Goal: Task Accomplishment & Management: Use online tool/utility

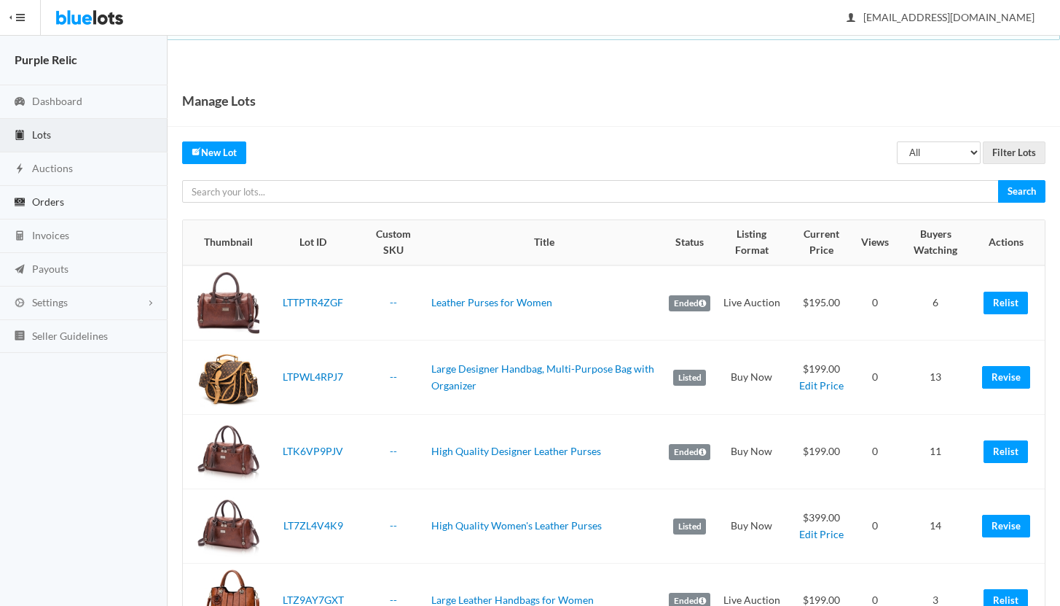
click at [48, 200] on span "Orders" at bounding box center [48, 201] width 32 height 12
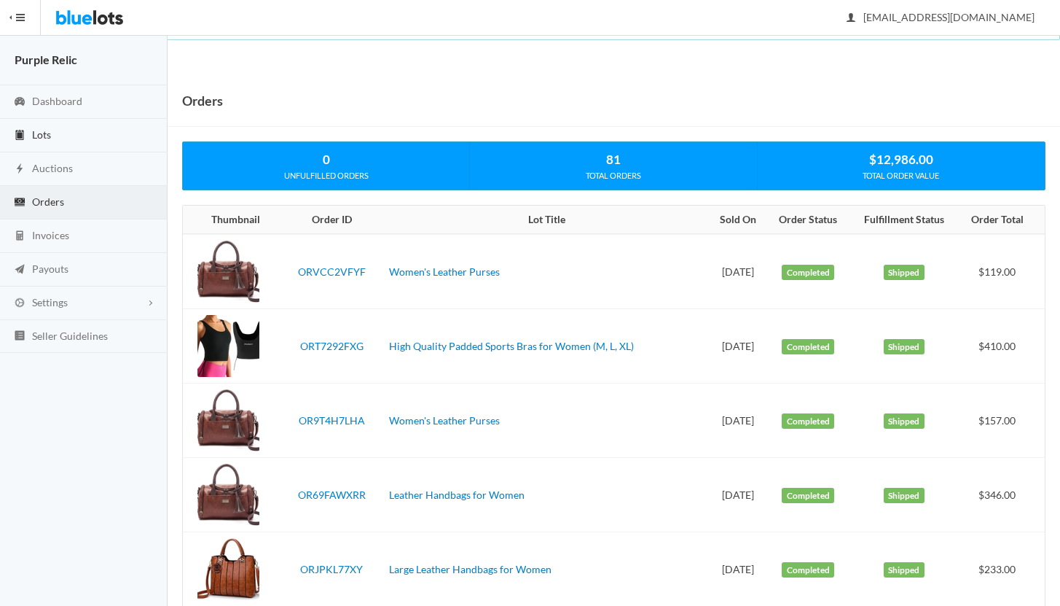
click at [48, 131] on span "Lots" at bounding box center [41, 134] width 19 height 12
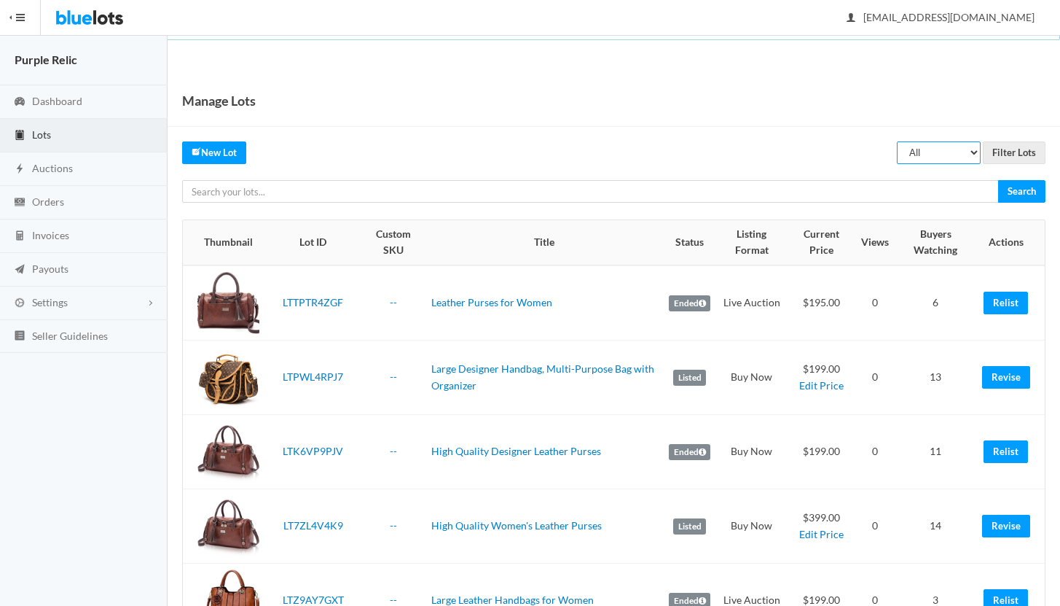
click at [926, 160] on select "All Draft Unreviewed Rejected Scheduled Listed Sold Ended" at bounding box center [939, 152] width 84 height 23
select select "ended"
click at [898, 141] on select "All Draft Unreviewed Rejected Scheduled Listed Sold Ended" at bounding box center [939, 152] width 84 height 23
click at [1018, 146] on input "Filter Lots" at bounding box center [1014, 152] width 63 height 23
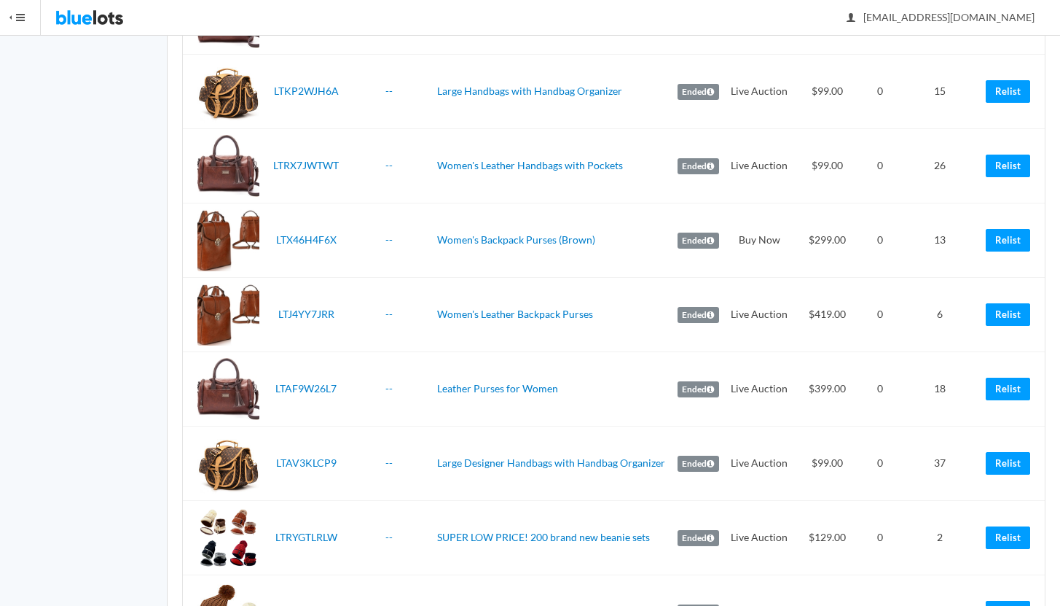
scroll to position [1253, 0]
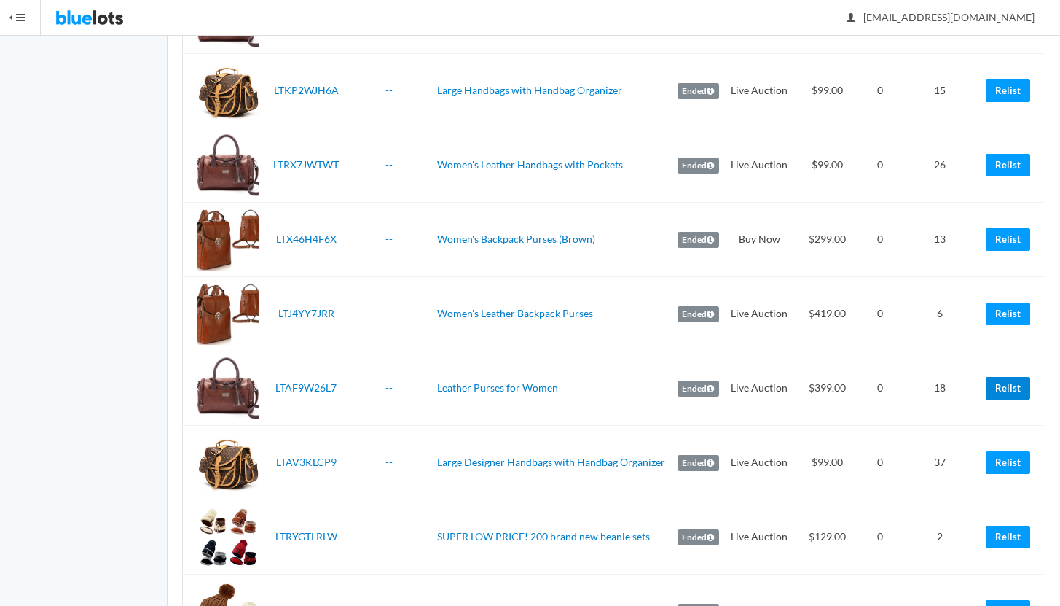
click at [1007, 388] on link "Relist" at bounding box center [1008, 388] width 44 height 23
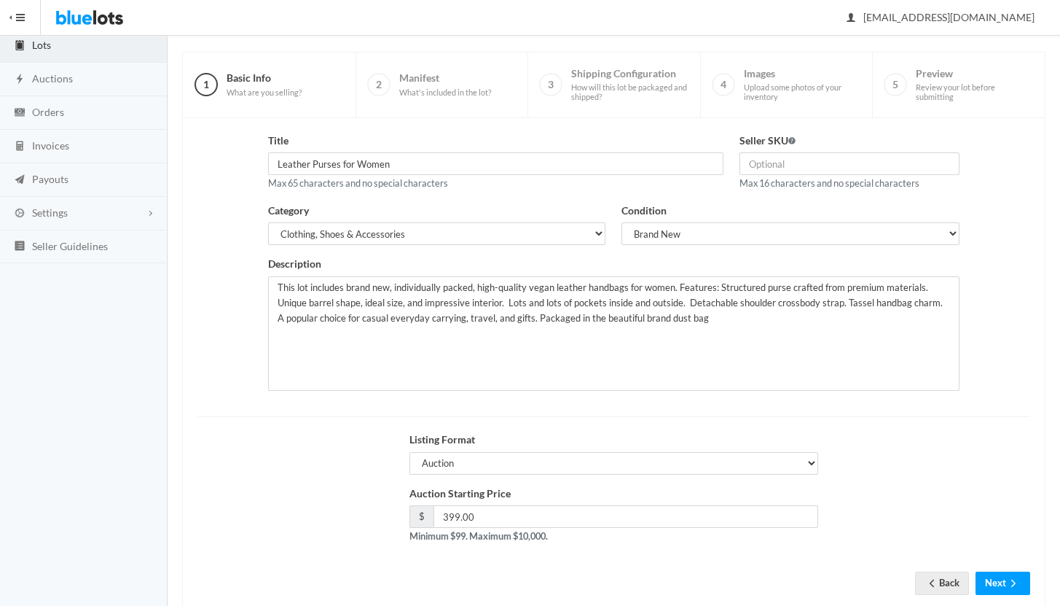
scroll to position [124, 0]
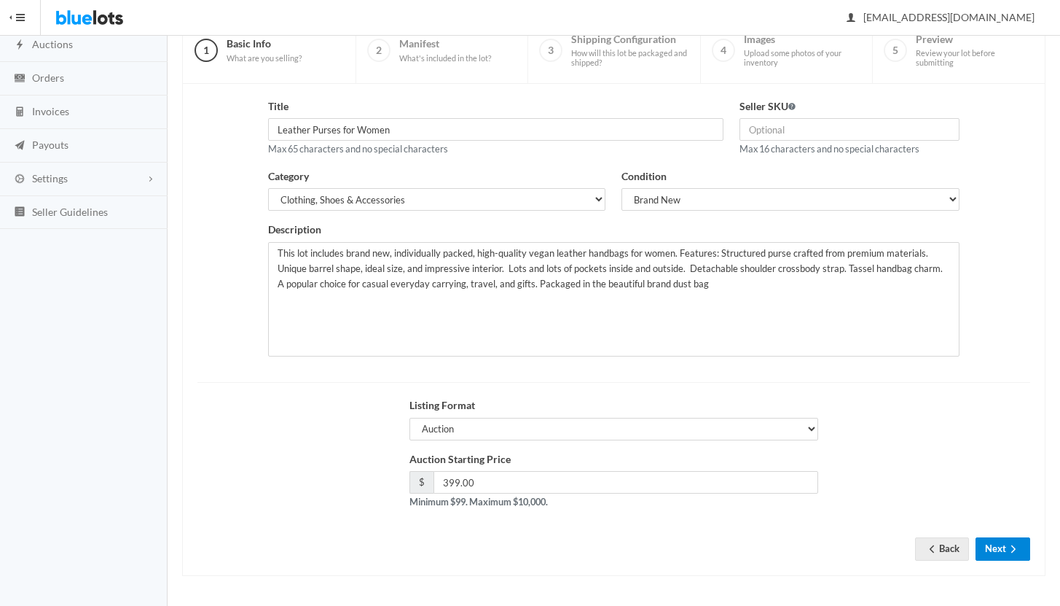
click at [990, 552] on button "Next" at bounding box center [1003, 548] width 55 height 23
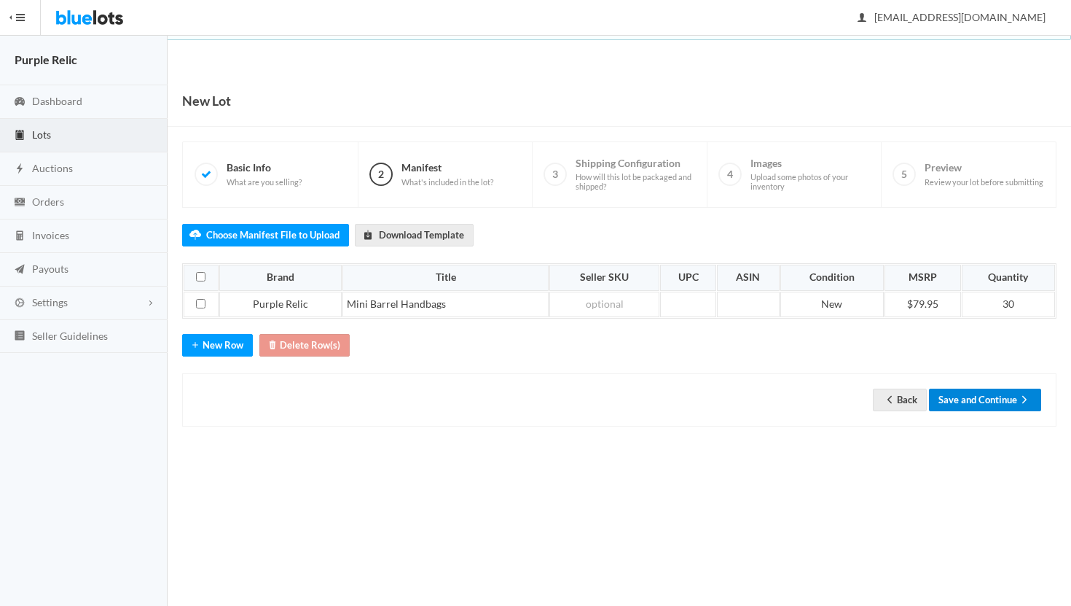
click at [1003, 399] on button "Save and Continue" at bounding box center [985, 399] width 112 height 23
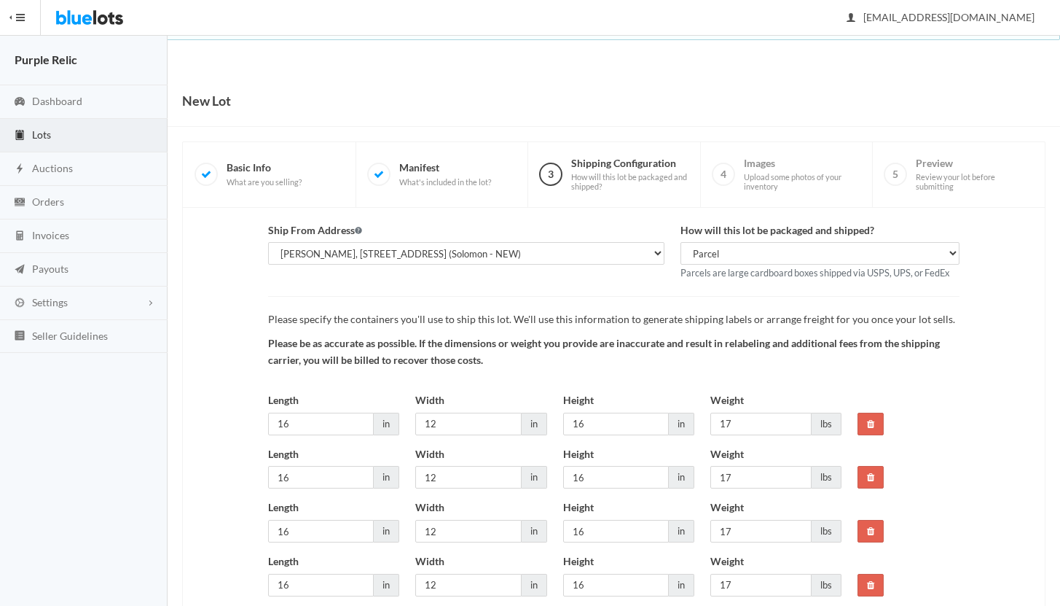
scroll to position [162, 0]
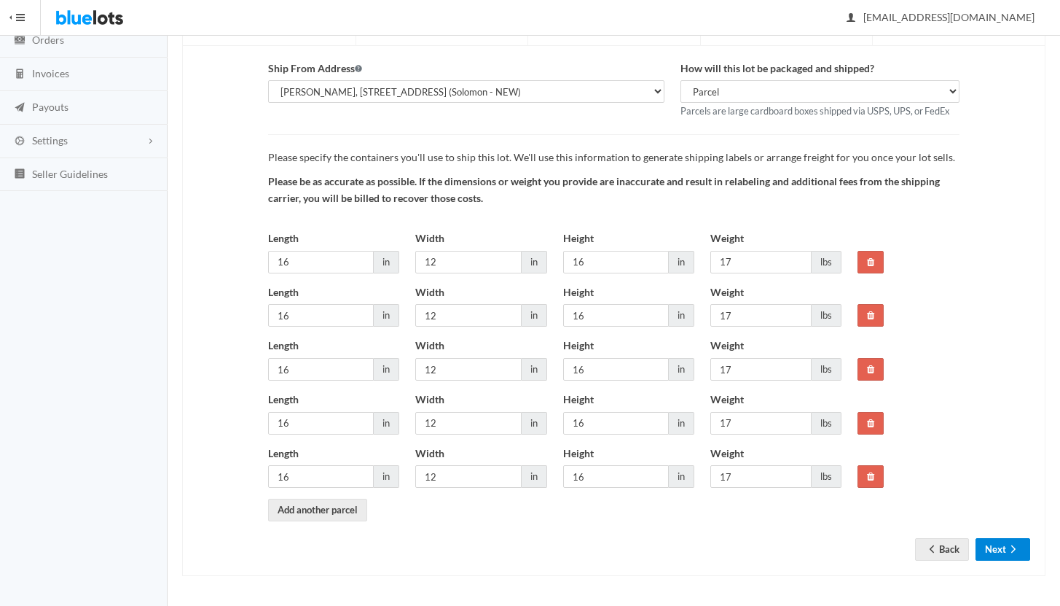
click at [1001, 548] on button "Next" at bounding box center [1003, 549] width 55 height 23
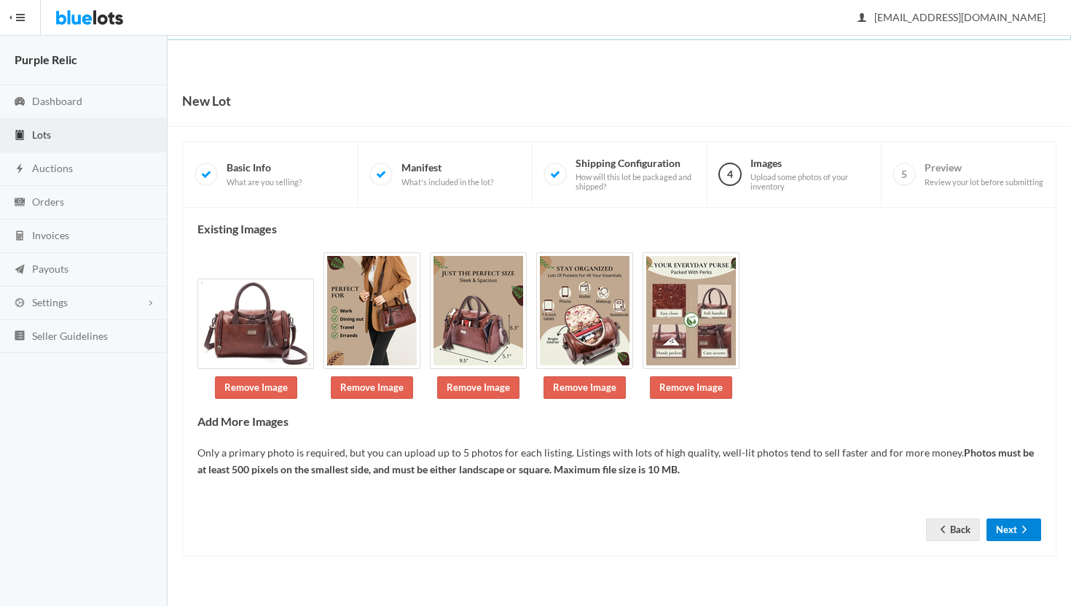
click at [1006, 531] on button "Next" at bounding box center [1014, 529] width 55 height 23
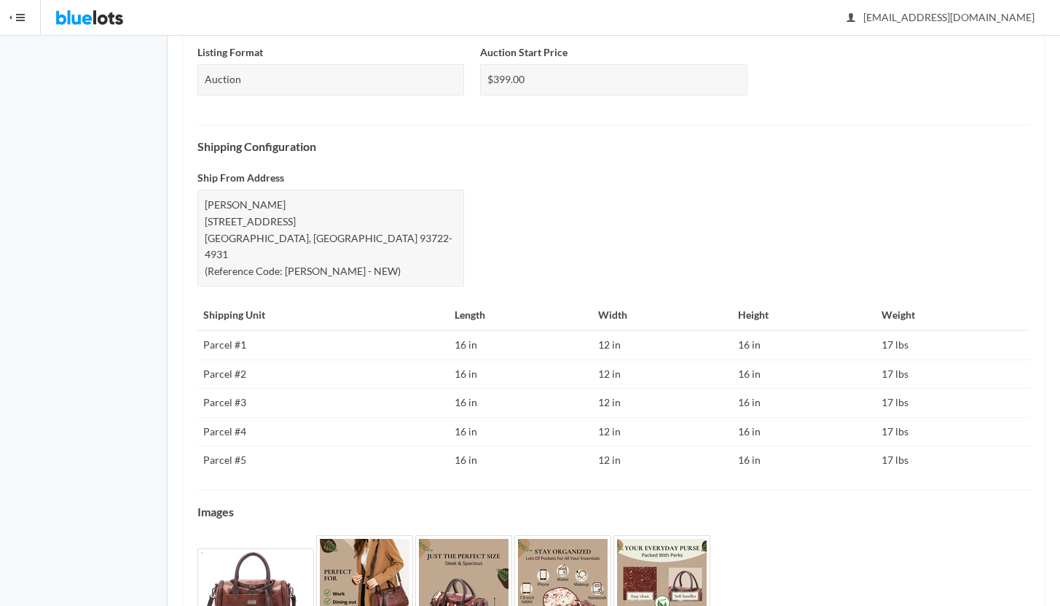
scroll to position [619, 0]
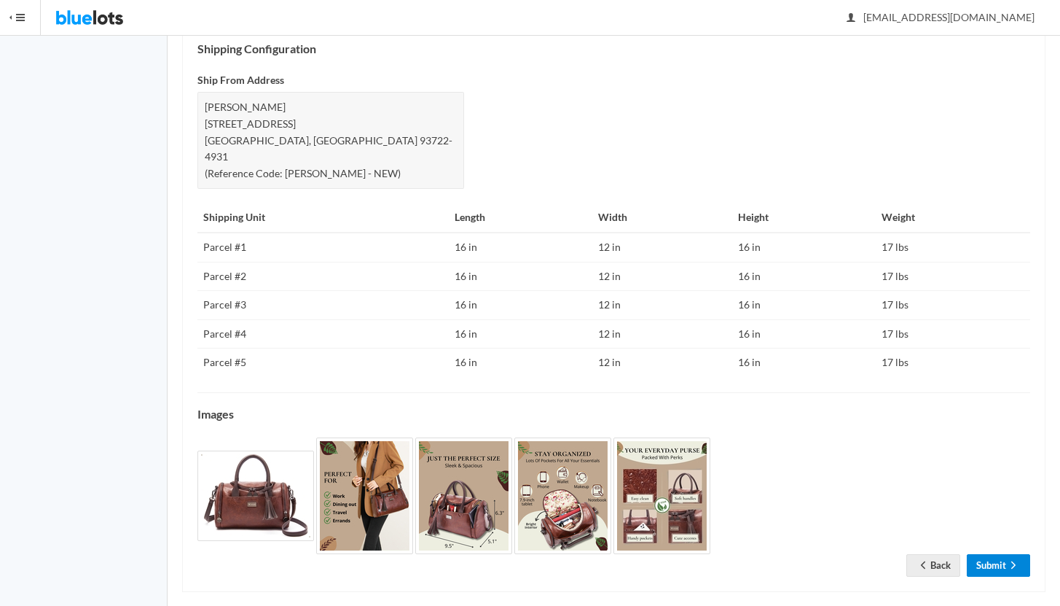
click at [1003, 554] on link "Submit" at bounding box center [998, 565] width 63 height 23
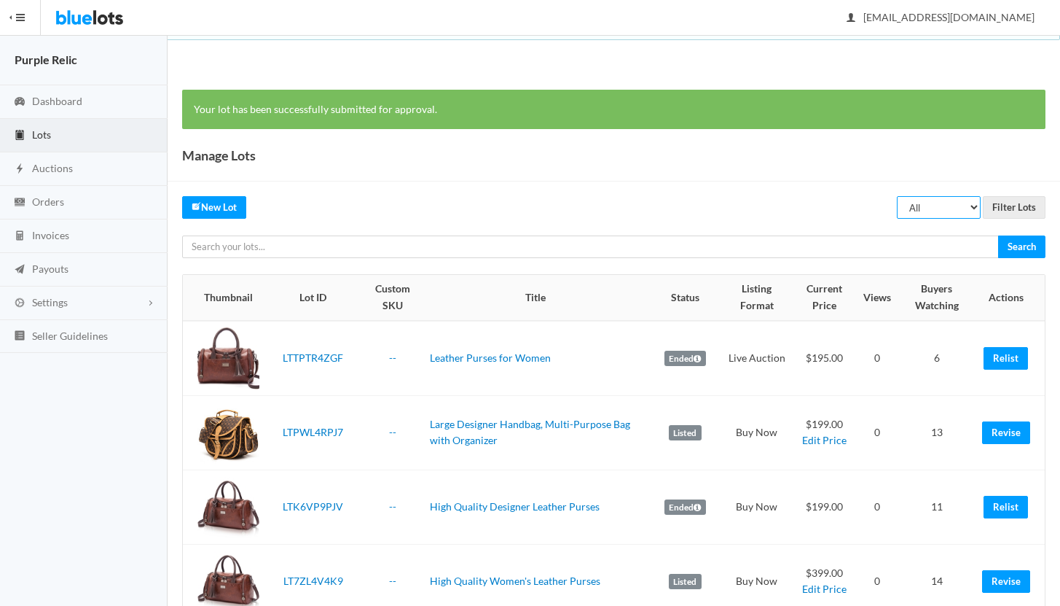
click at [930, 206] on select "All Draft Unreviewed Rejected Scheduled Listed Sold Ended" at bounding box center [939, 207] width 84 height 23
select select "ended"
click at [898, 196] on select "All Draft Unreviewed Rejected Scheduled Listed Sold Ended" at bounding box center [939, 207] width 84 height 23
click at [1023, 209] on input "Filter Lots" at bounding box center [1014, 207] width 63 height 23
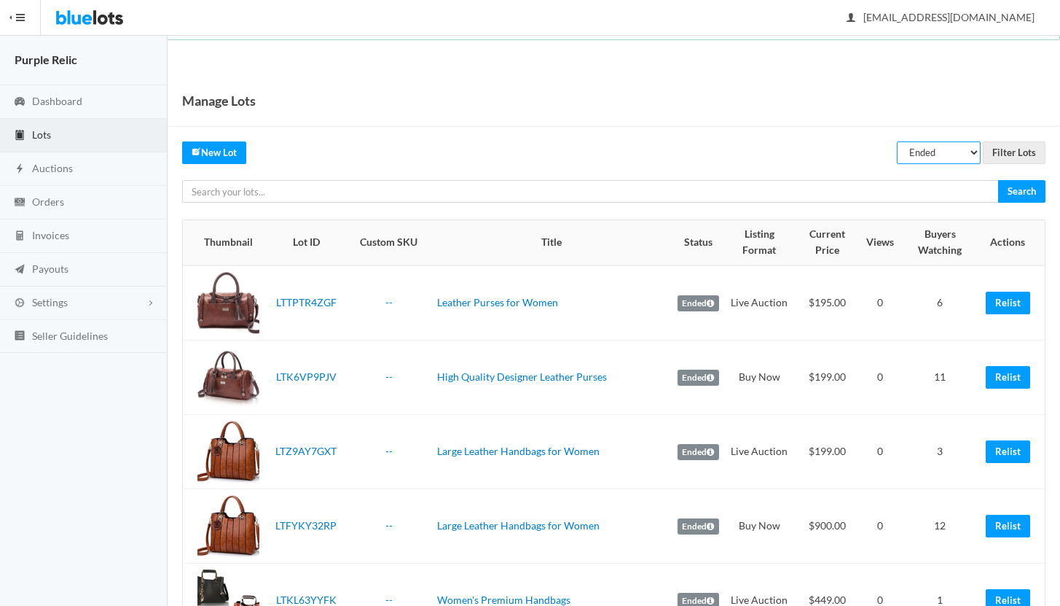
click at [928, 155] on select "All Draft Unreviewed Rejected Scheduled Listed Sold Ended" at bounding box center [939, 152] width 84 height 23
select select "listed"
click at [898, 141] on select "All Draft Unreviewed Rejected Scheduled Listed Sold Ended" at bounding box center [939, 152] width 84 height 23
click at [1022, 152] on input "Filter Lots" at bounding box center [1014, 152] width 63 height 23
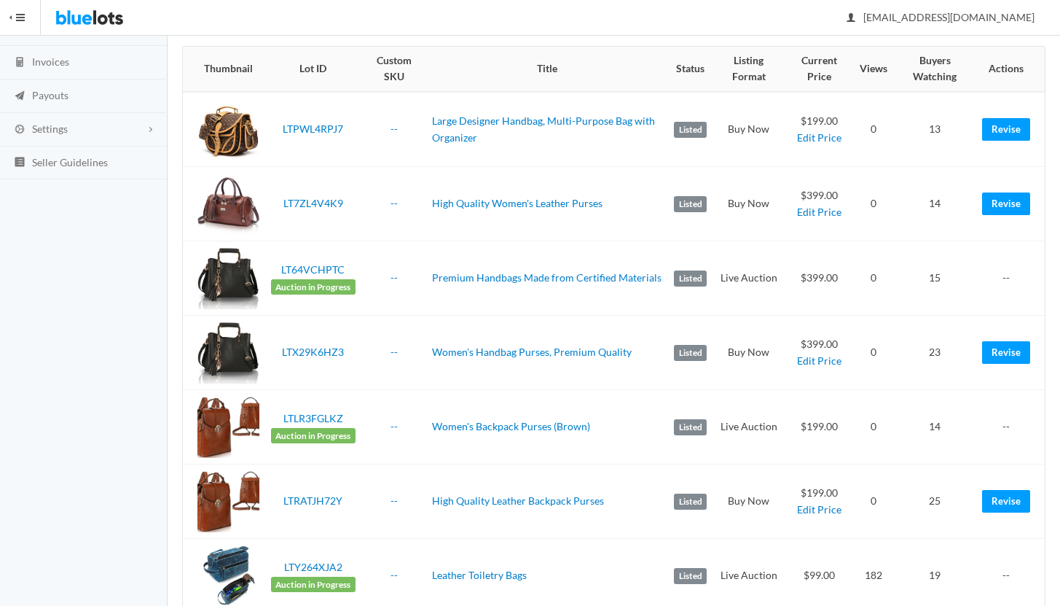
scroll to position [210, 0]
